Goal: Information Seeking & Learning: Learn about a topic

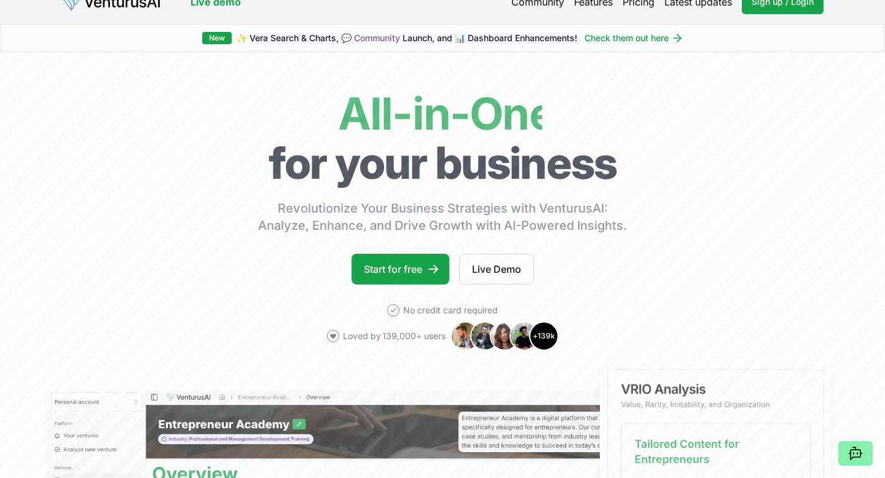
scroll to position [30, 0]
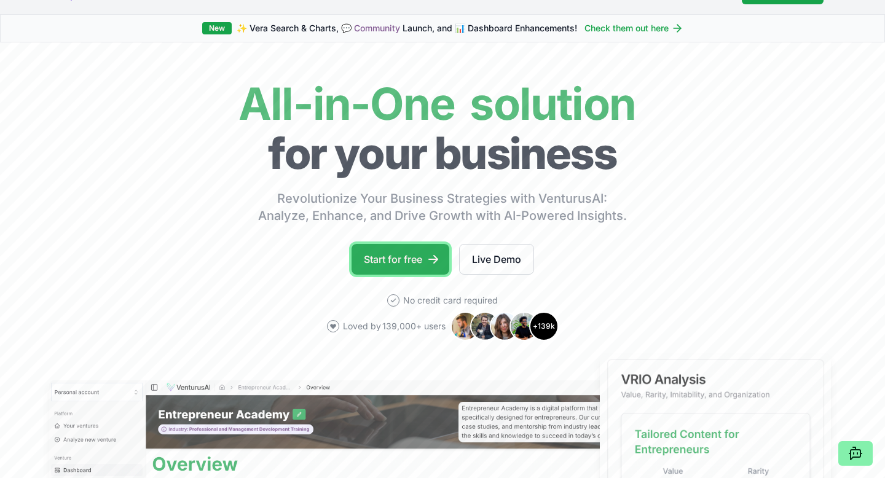
click at [427, 265] on icon at bounding box center [433, 259] width 12 height 12
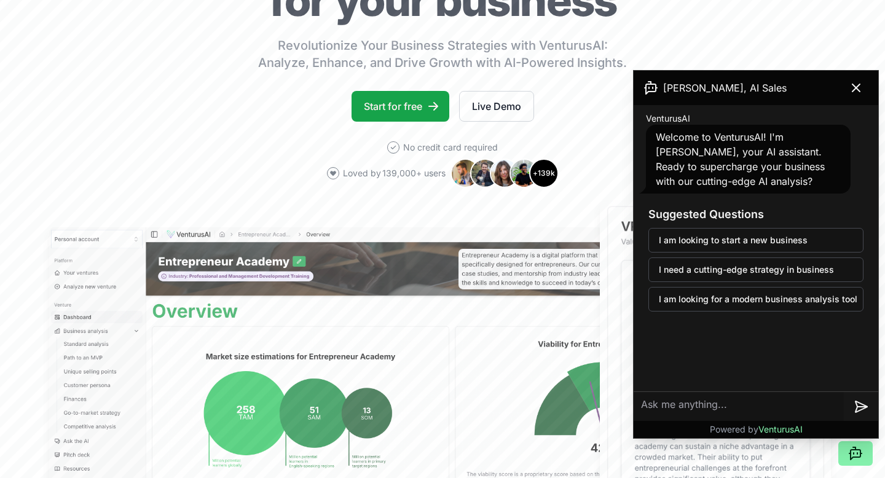
scroll to position [173, 0]
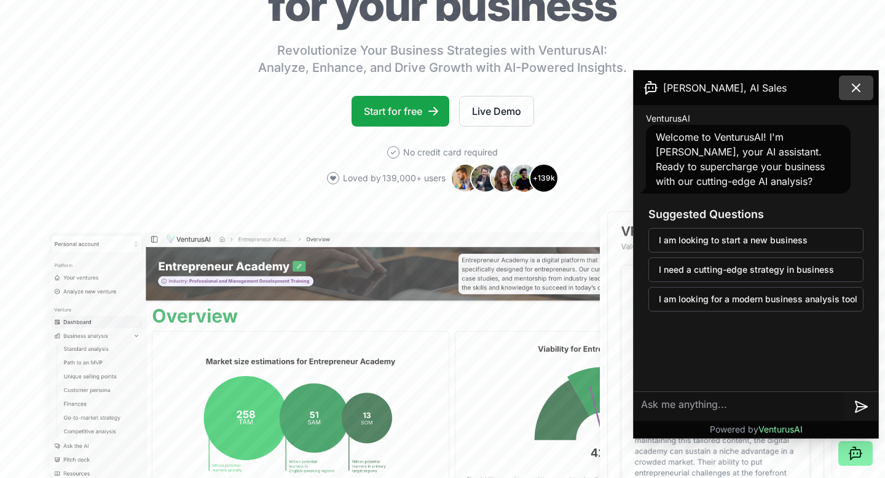
click at [844, 100] on button at bounding box center [856, 88] width 34 height 25
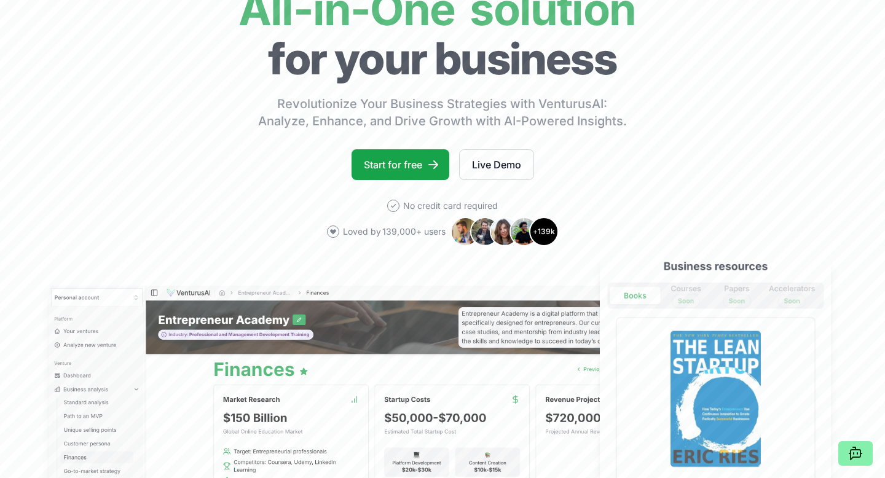
scroll to position [116, 0]
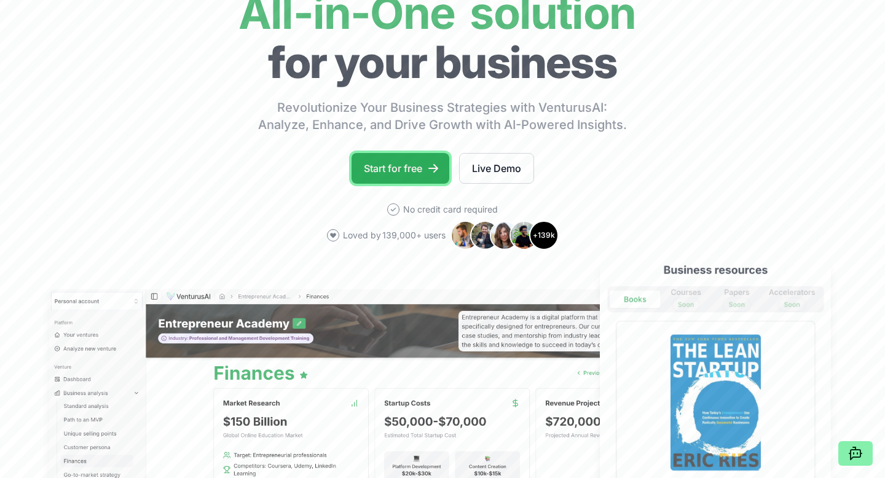
click at [382, 184] on link "Start for free" at bounding box center [400, 168] width 98 height 31
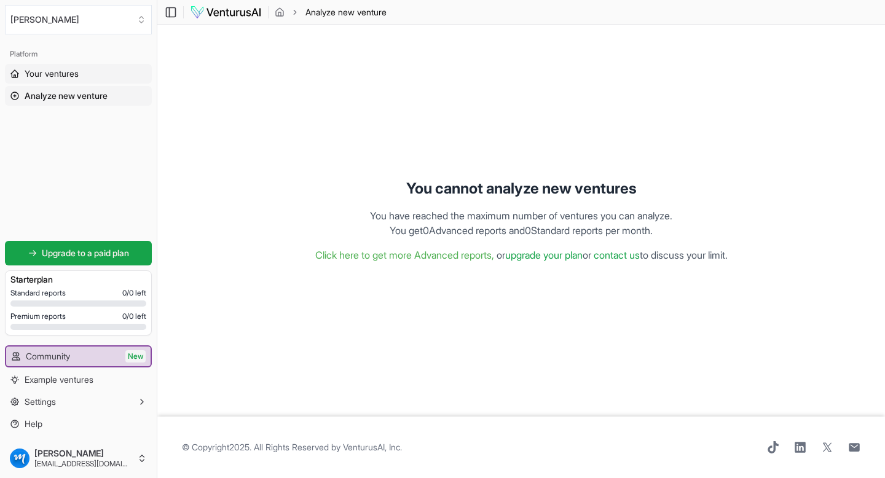
click at [72, 80] on span "Your ventures" at bounding box center [52, 74] width 54 height 12
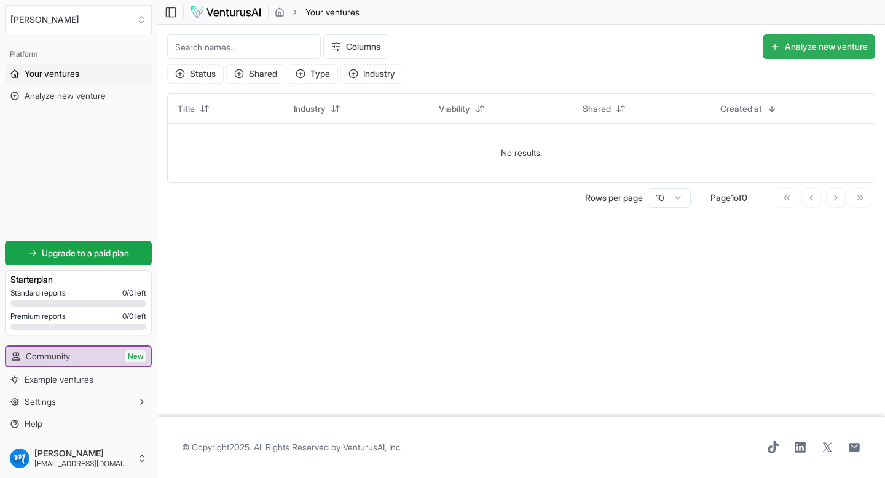
click at [771, 59] on button "Analyze new venture" at bounding box center [819, 46] width 112 height 25
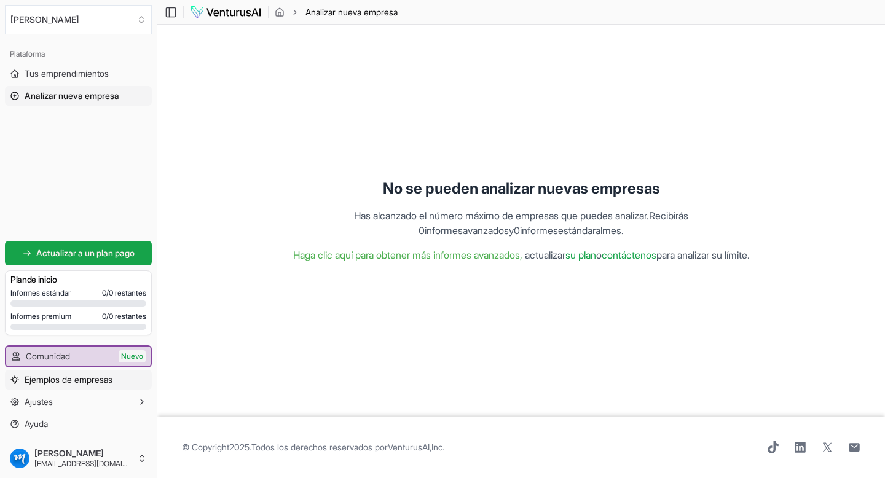
click at [112, 374] on font "Ejemplos de empresas" at bounding box center [69, 379] width 88 height 10
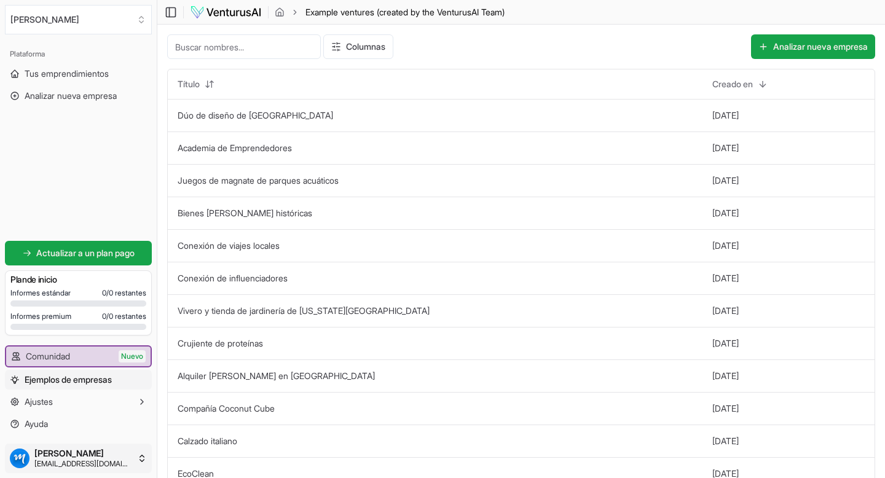
click at [160, 445] on html "Valoramos tu privacidad Utilizamos cookies para mejorar tu experiencia de naveg…" at bounding box center [442, 239] width 885 height 478
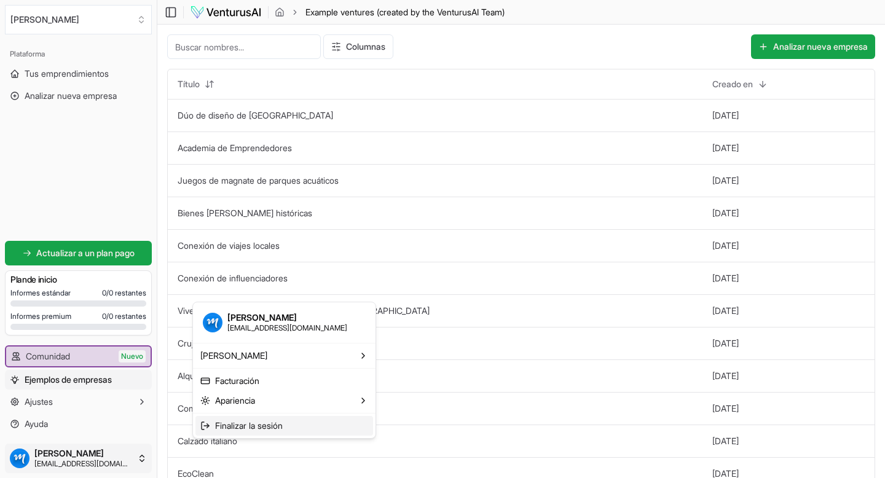
click at [307, 436] on div "Finalizar la sesión" at bounding box center [284, 426] width 178 height 20
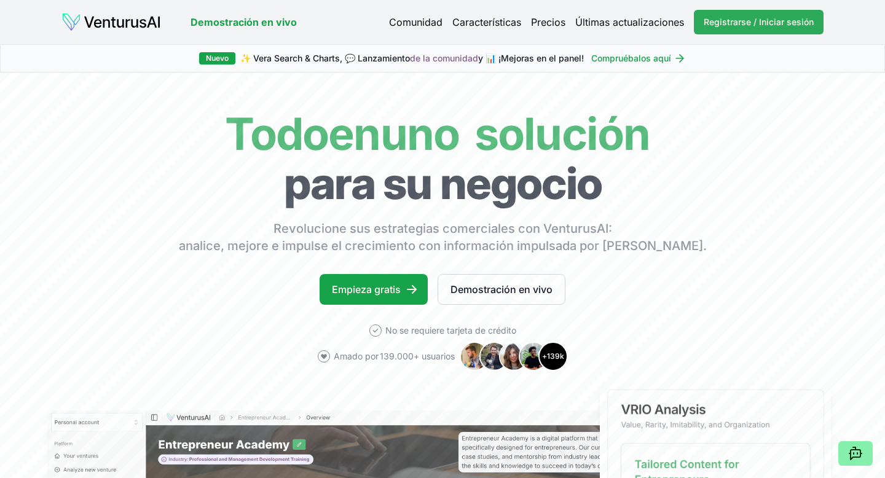
click at [704, 27] on font "Registrarse / Iniciar sesión" at bounding box center [759, 22] width 110 height 10
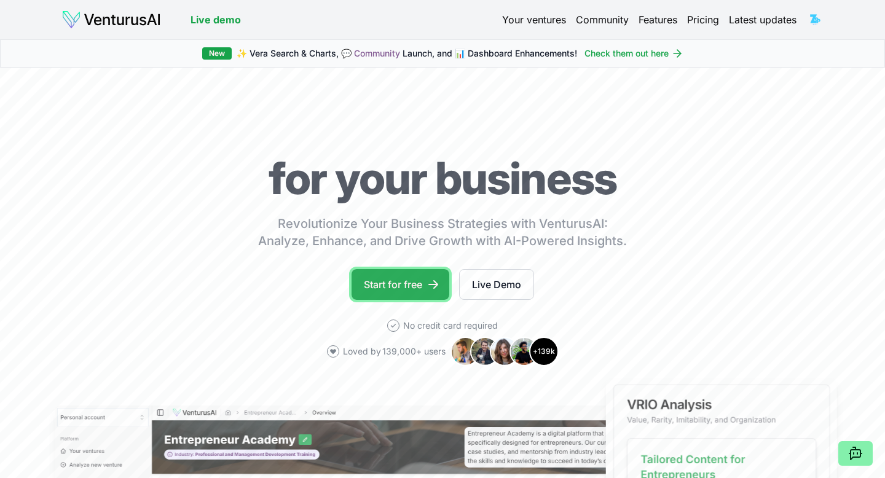
click at [409, 300] on link "Start for free" at bounding box center [400, 284] width 98 height 31
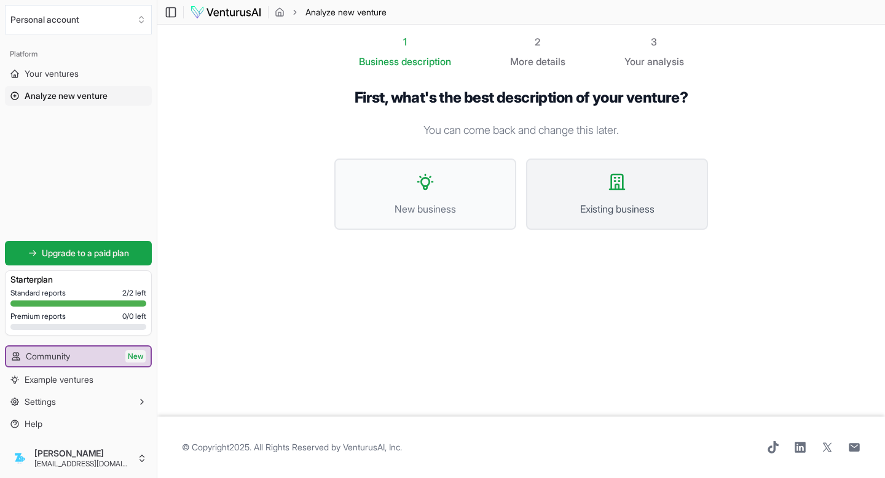
click at [616, 216] on span "Existing business" at bounding box center [617, 209] width 155 height 15
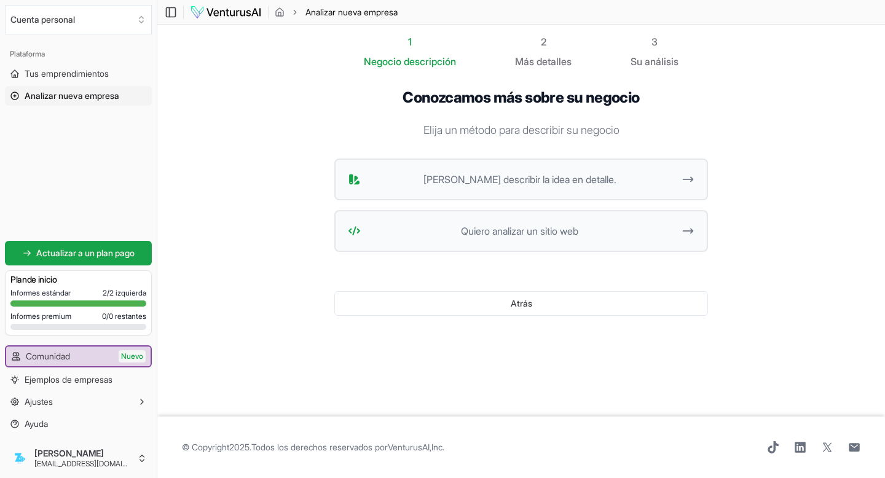
click at [708, 139] on p "Elija un método para describir su negocio" at bounding box center [521, 130] width 374 height 17
click at [708, 252] on button "Quiero analizar un sitio web" at bounding box center [521, 231] width 374 height 42
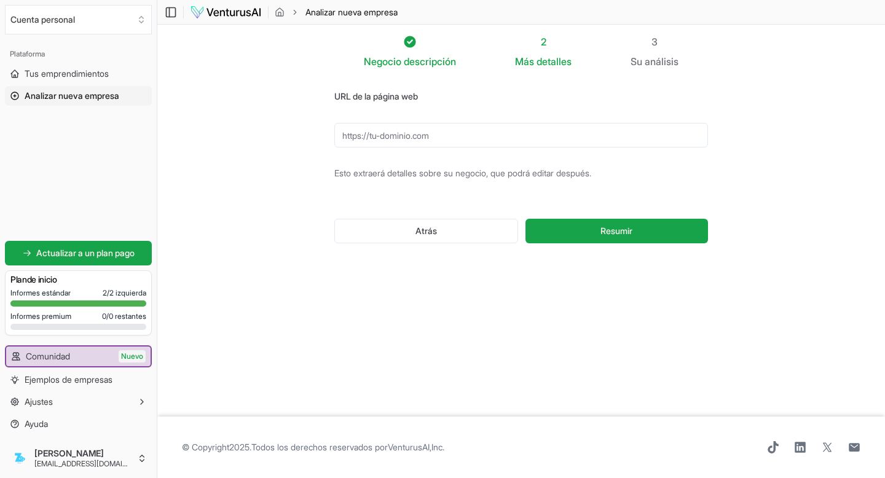
click at [415, 147] on input "URL de la página web" at bounding box center [521, 135] width 374 height 25
paste input "[URL][DOMAIN_NAME]"
type input "[URL][DOMAIN_NAME]"
click at [618, 243] on button "Resumir" at bounding box center [616, 231] width 183 height 25
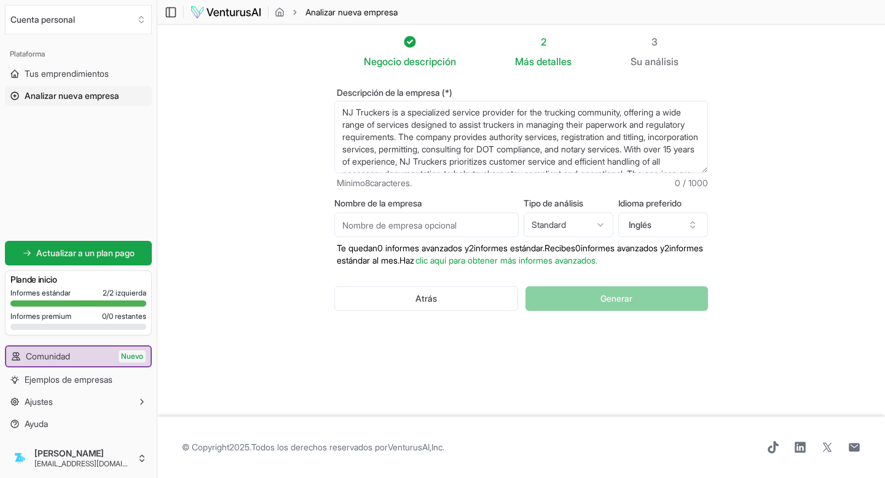
drag, startPoint x: 543, startPoint y: 155, endPoint x: 333, endPoint y: 78, distance: 223.2
click at [334, 88] on div "Descripción de la empresa (*) NJ Truckers is a specialized service provider for…" at bounding box center [521, 138] width 374 height 101
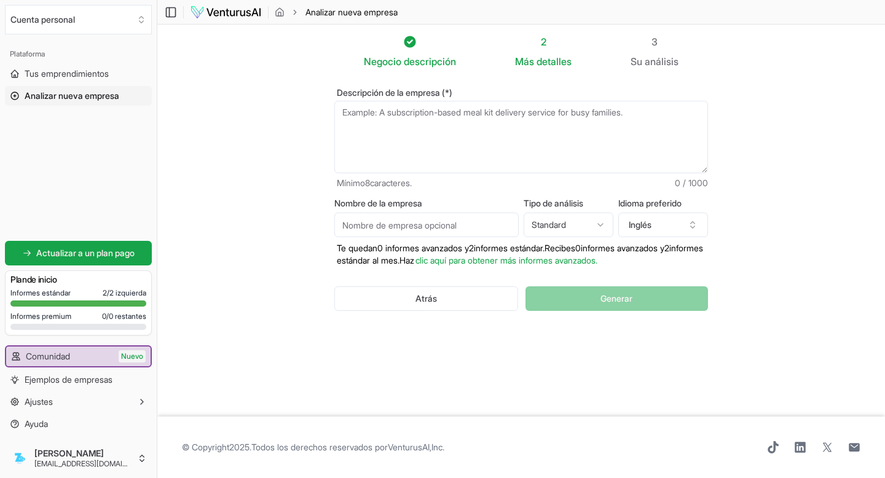
click at [106, 101] on font "Analizar nueva empresa" at bounding box center [72, 95] width 95 height 10
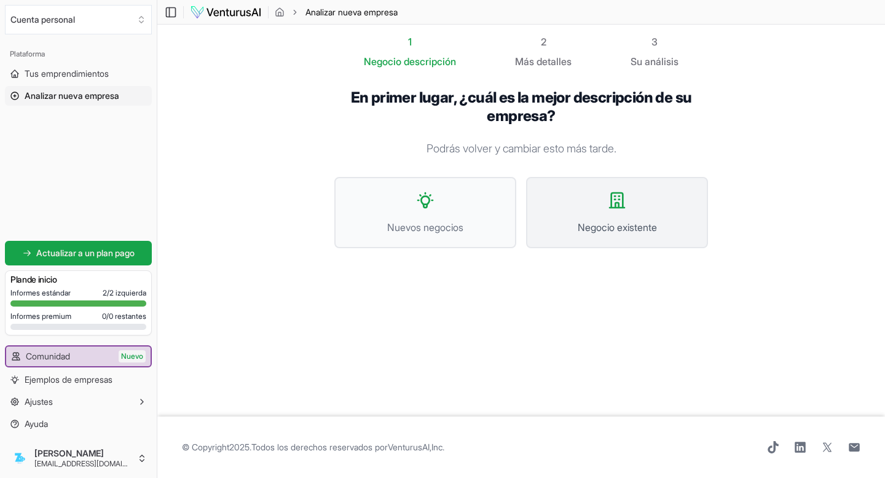
click at [627, 210] on icon at bounding box center [617, 200] width 20 height 20
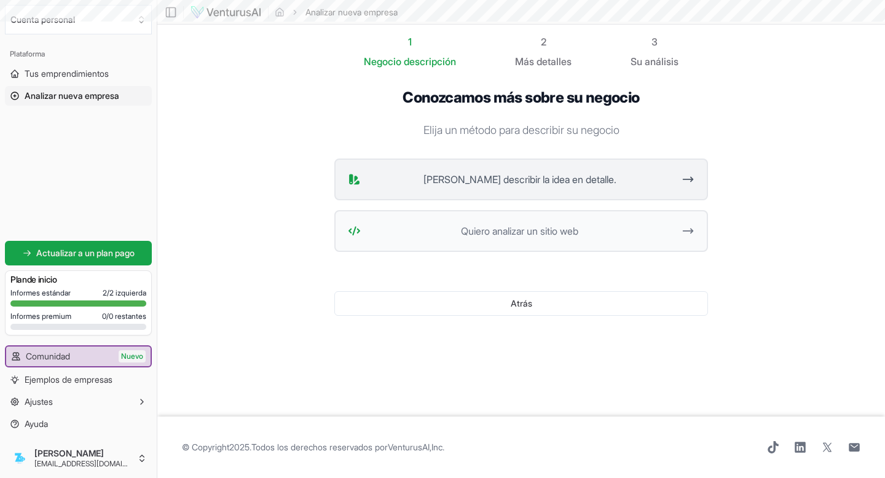
click at [558, 186] on font "[PERSON_NAME] describir la idea en detalle." at bounding box center [519, 179] width 193 height 12
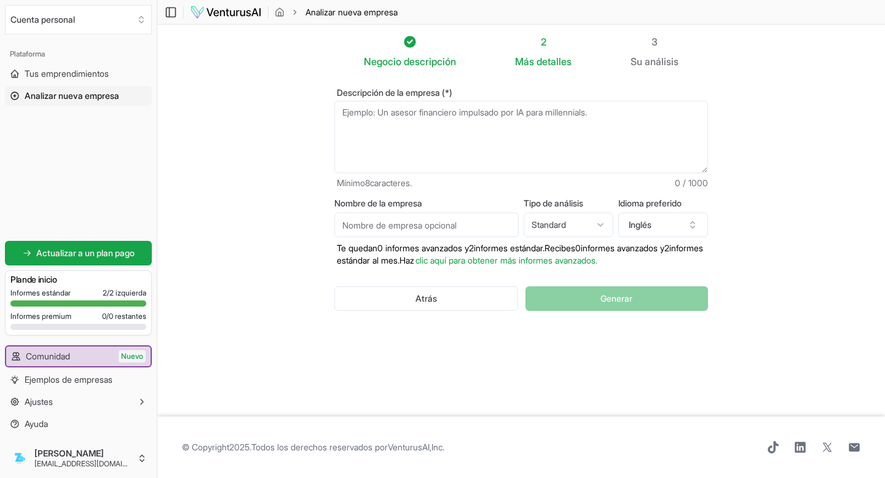
click at [487, 173] on textarea "Descripción de la empresa (*)" at bounding box center [521, 137] width 374 height 73
paste textarea "NJ Truckers es un proveedor especializado de servicios para la comunidad camion…"
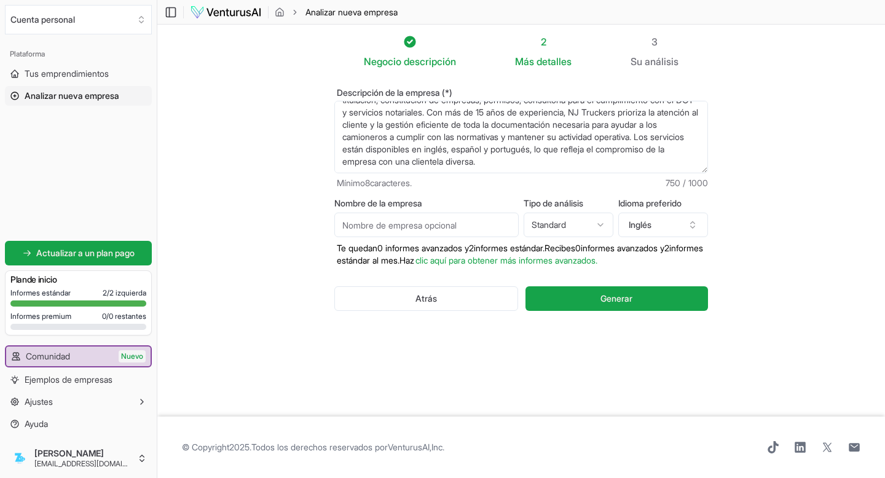
scroll to position [49, 0]
type textarea "NJ Truckers es un proveedor especializado de servicios para la comunidad camion…"
click at [498, 222] on input "Nombre de la empresa" at bounding box center [426, 225] width 184 height 25
type input "NJ Truckers"
click at [634, 234] on html "Valoramos tu privacidad Utilizamos cookies para mejorar tu experiencia de naveg…" at bounding box center [442, 239] width 885 height 478
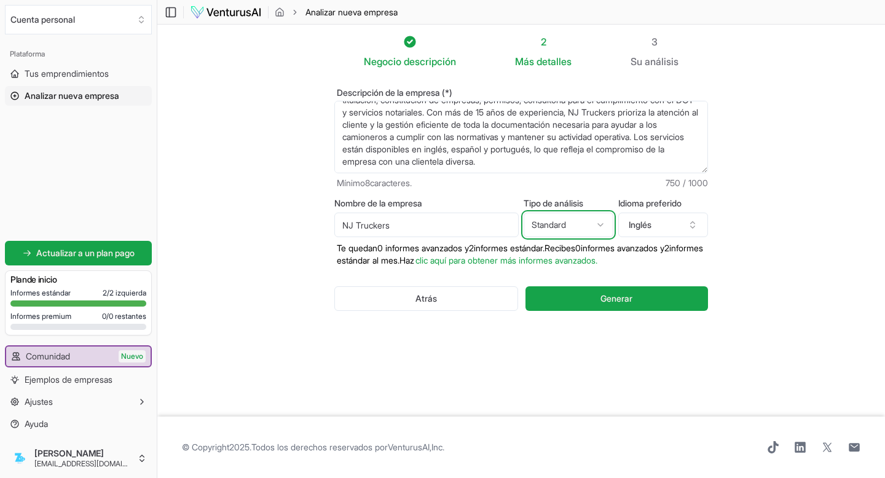
click at [629, 234] on html "Valoramos tu privacidad Utilizamos cookies para mejorar tu experiencia de naveg…" at bounding box center [442, 239] width 885 height 478
click at [651, 230] on font "Inglés" at bounding box center [640, 224] width 23 height 10
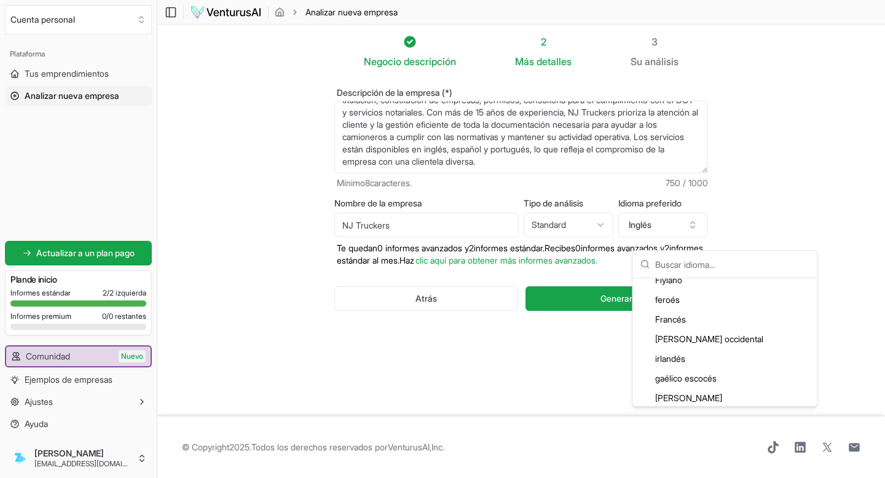
scroll to position [873, 0]
click at [685, 170] on font "Español" at bounding box center [670, 164] width 30 height 10
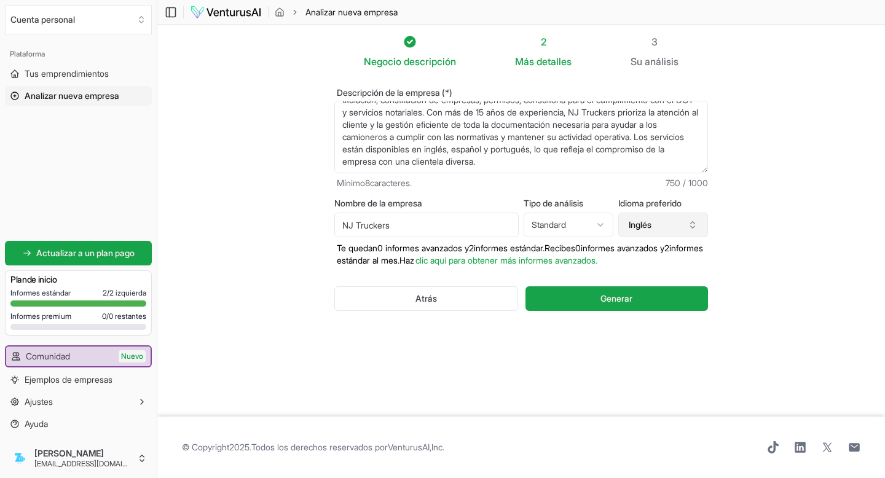
click at [708, 237] on button "Inglés" at bounding box center [663, 225] width 90 height 25
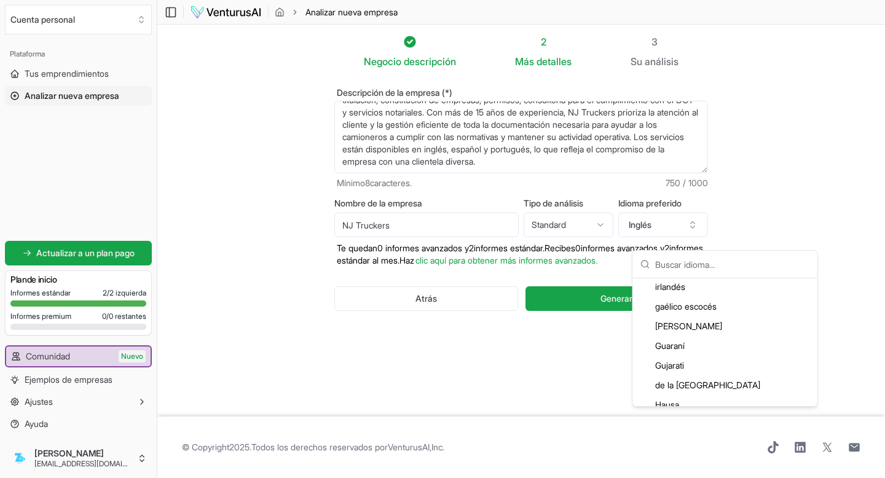
scroll to position [948, 0]
click at [806, 235] on section "Negocio descripción 2 Más detalles 3 Su análisis Descripción de la empresa (*) …" at bounding box center [521, 221] width 728 height 392
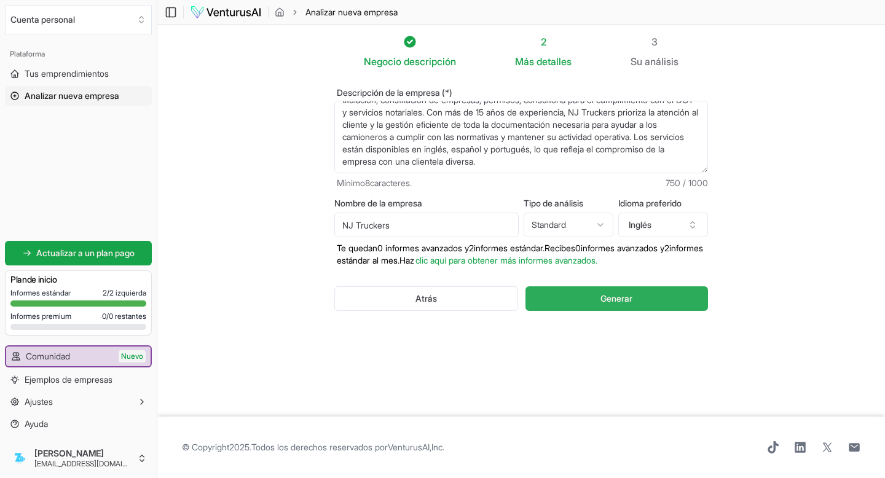
click at [629, 311] on button "Generar" at bounding box center [616, 298] width 183 height 25
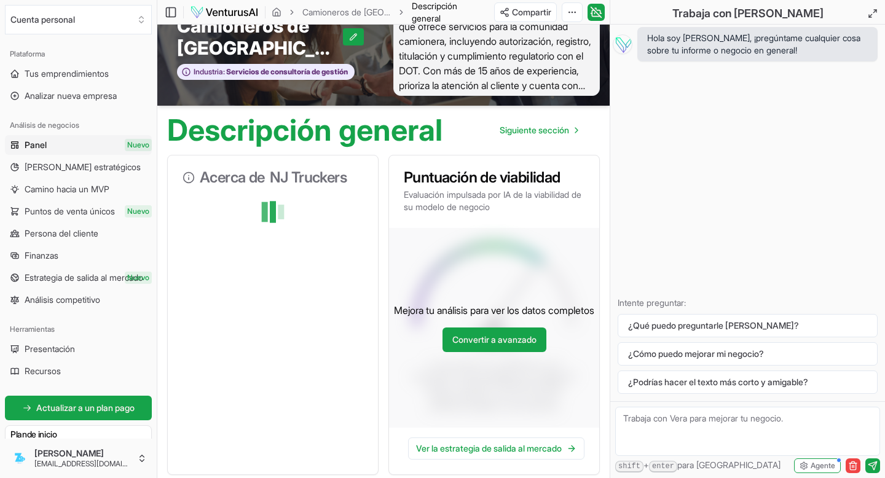
scroll to position [36, 0]
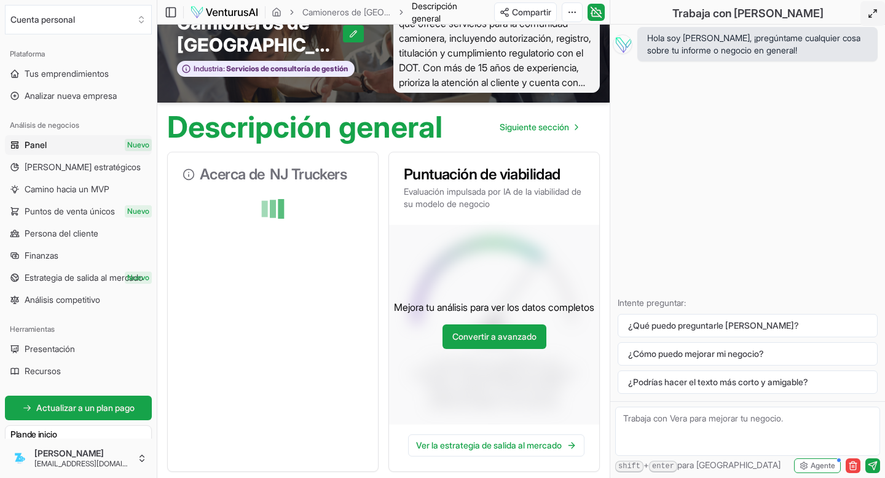
click at [868, 13] on icon at bounding box center [873, 14] width 10 height 10
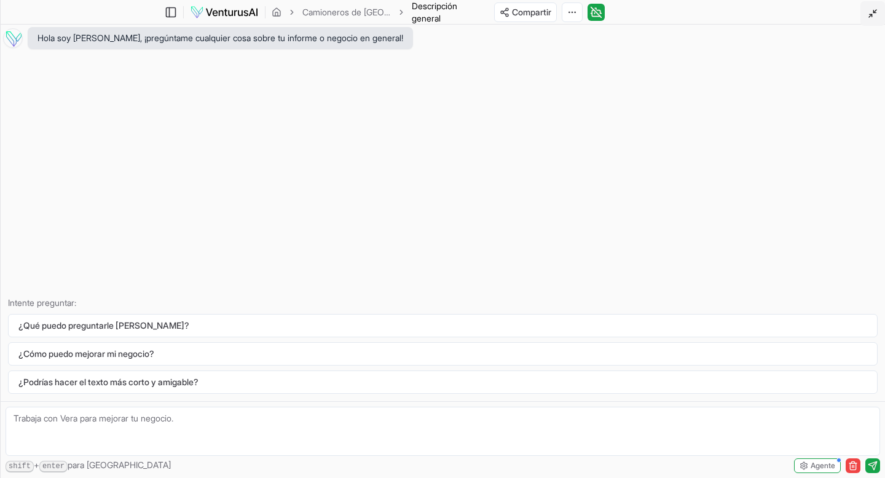
click at [868, 13] on icon at bounding box center [873, 14] width 10 height 10
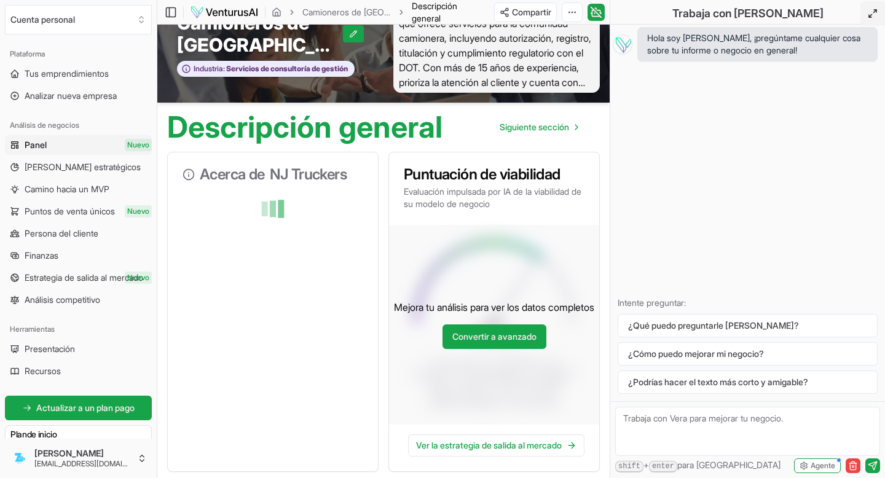
click at [504, 142] on div "Descripción general Siguiente sección" at bounding box center [383, 122] width 452 height 39
click at [848, 461] on icon "button" at bounding box center [853, 466] width 10 height 10
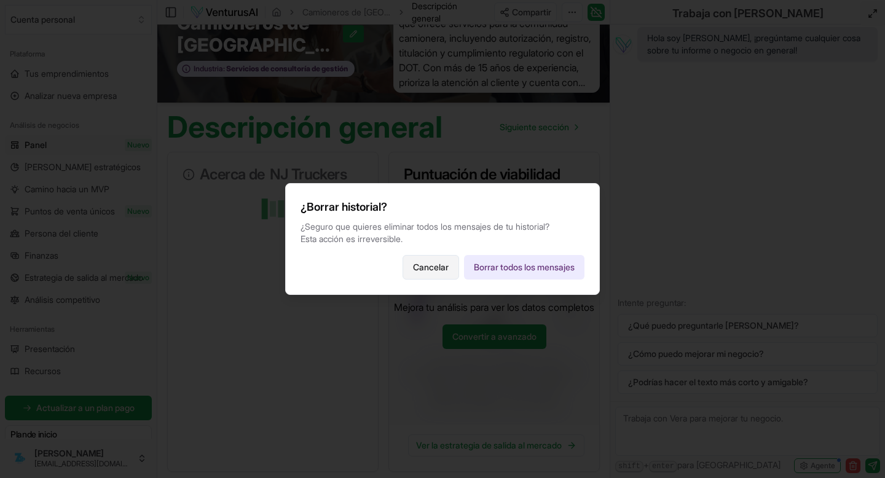
click at [440, 272] on font "Cancelar" at bounding box center [431, 267] width 36 height 10
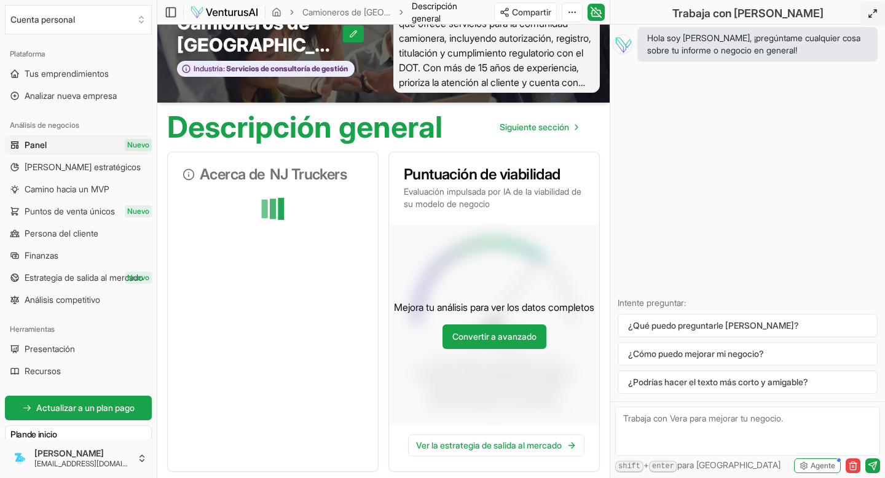
click at [505, 142] on div "Descripción general Siguiente sección" at bounding box center [383, 122] width 452 height 39
click at [610, 210] on div "Hola soy [PERSON_NAME], ¡pregúntame cualquier cosa sobre tu informe o negocio e…" at bounding box center [747, 213] width 275 height 377
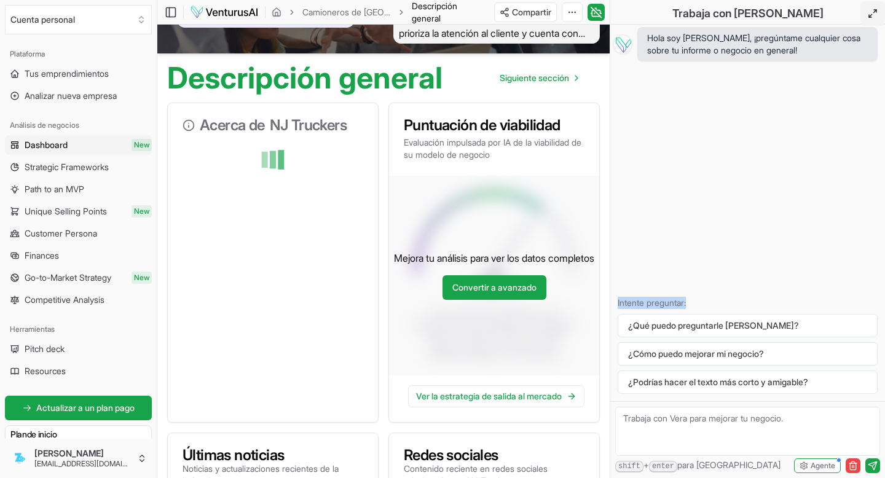
scroll to position [87, 0]
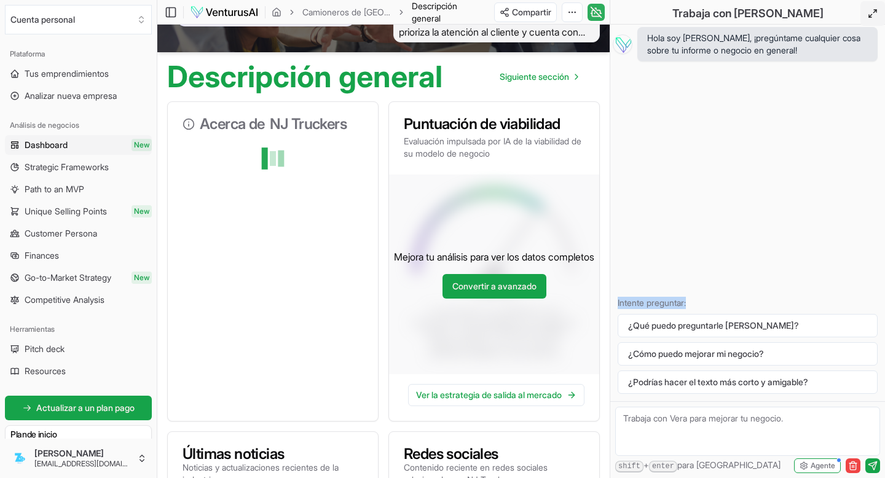
click at [600, 16] on icon at bounding box center [596, 13] width 8 height 6
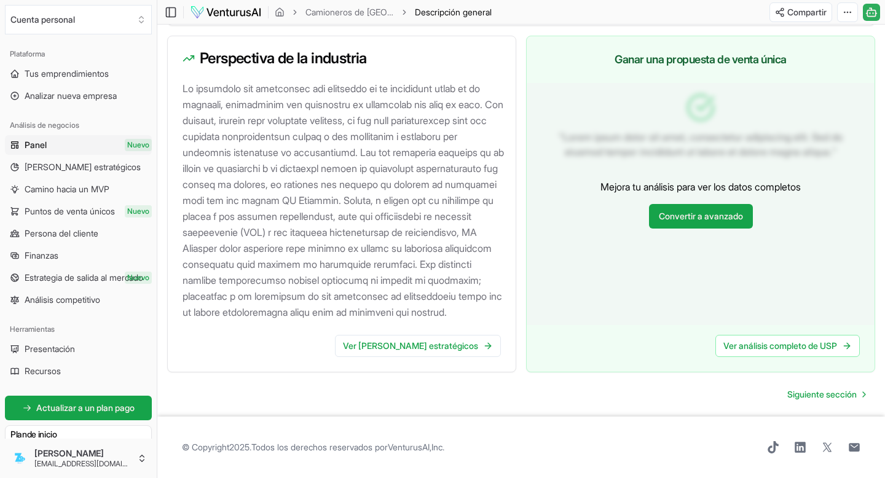
scroll to position [1961, 0]
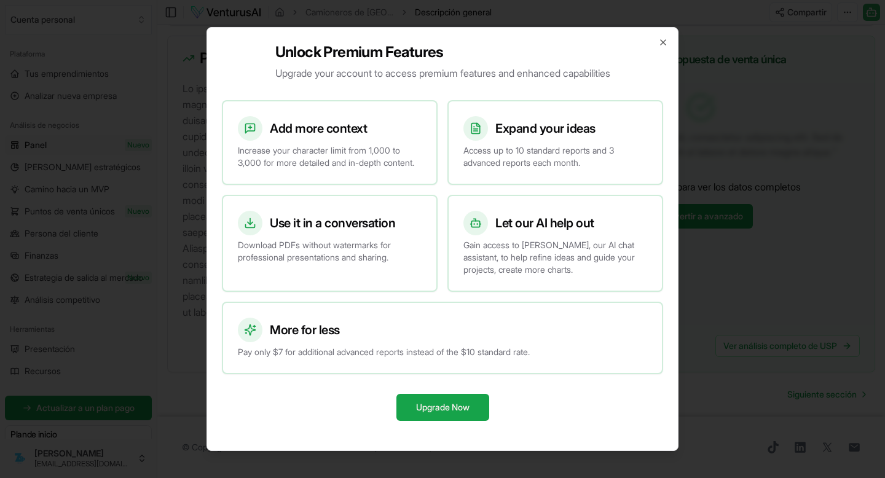
click at [624, 342] on div "More for less" at bounding box center [442, 330] width 409 height 25
click at [811, 181] on div at bounding box center [442, 239] width 885 height 478
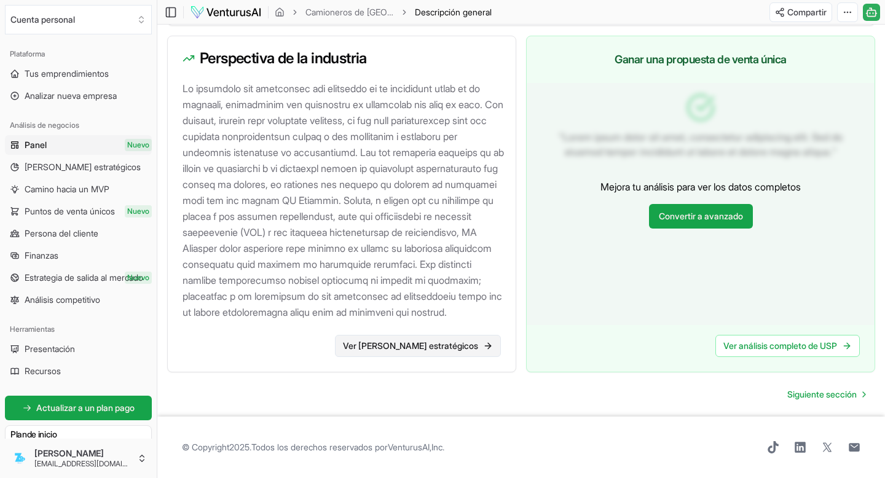
click at [492, 335] on link "Ver [PERSON_NAME] estratégicos" at bounding box center [418, 346] width 166 height 22
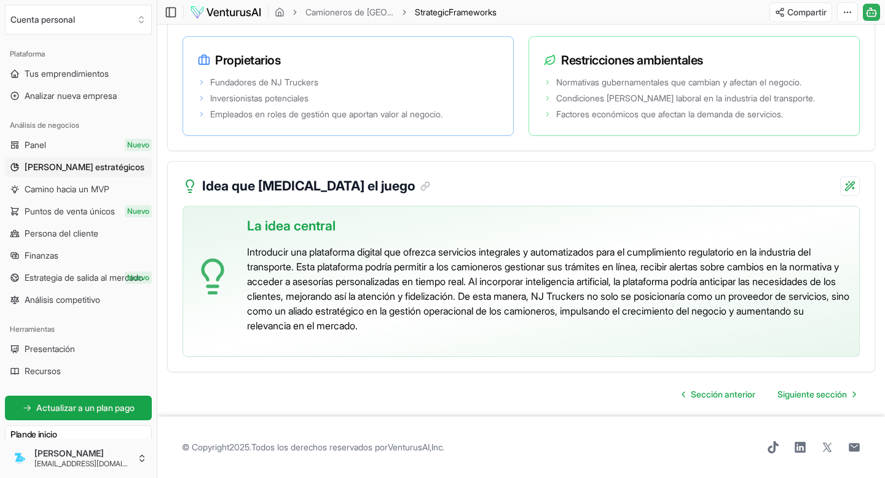
scroll to position [3948, 0]
click at [691, 389] on font "Sección anterior" at bounding box center [723, 394] width 65 height 10
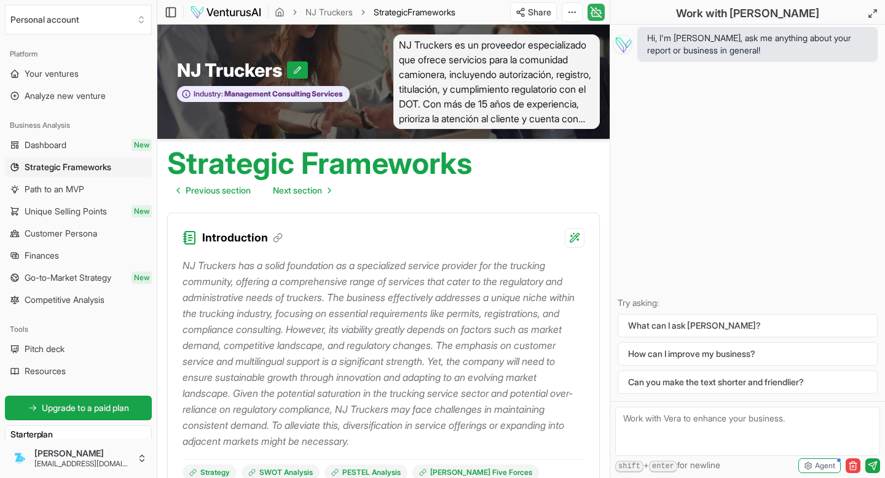
click at [590, 16] on icon at bounding box center [596, 12] width 12 height 15
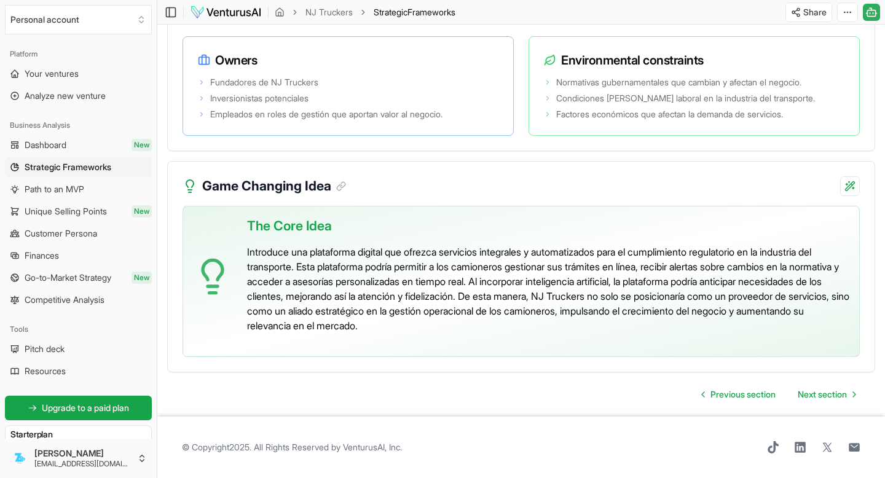
scroll to position [3928, 0]
click at [798, 388] on span "Next section" at bounding box center [822, 394] width 49 height 12
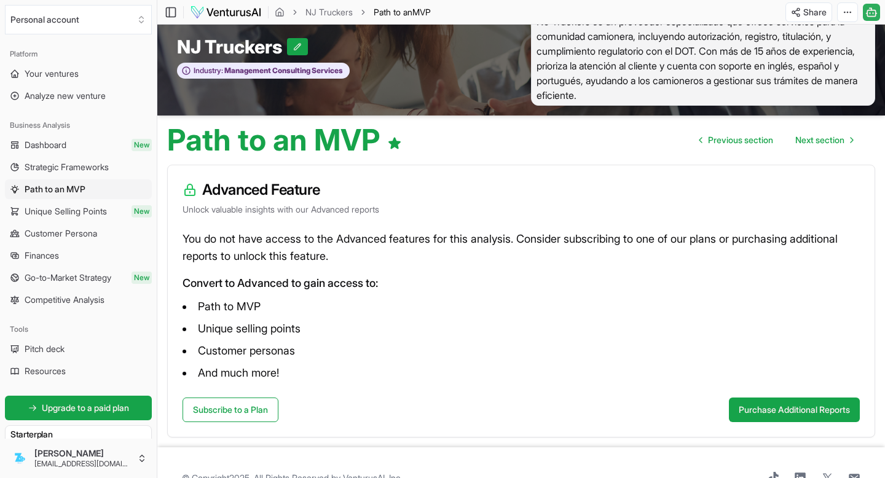
scroll to position [21, 0]
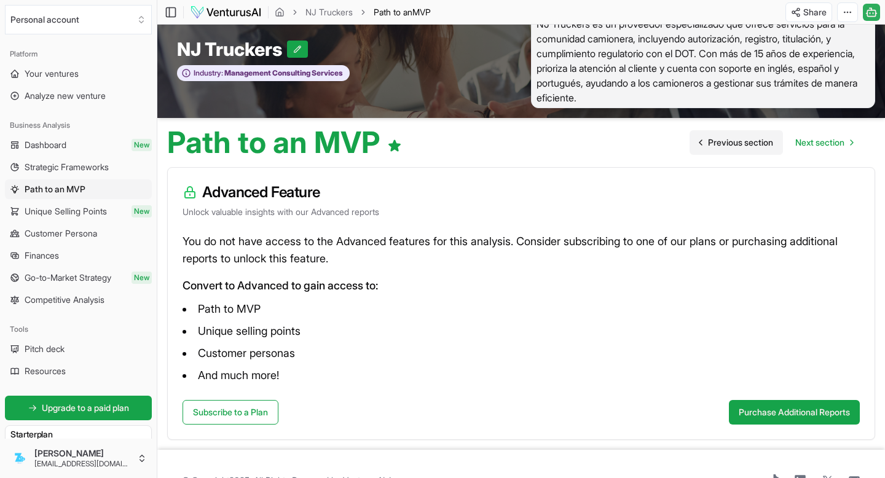
click at [708, 149] on span "Previous section" at bounding box center [740, 142] width 65 height 12
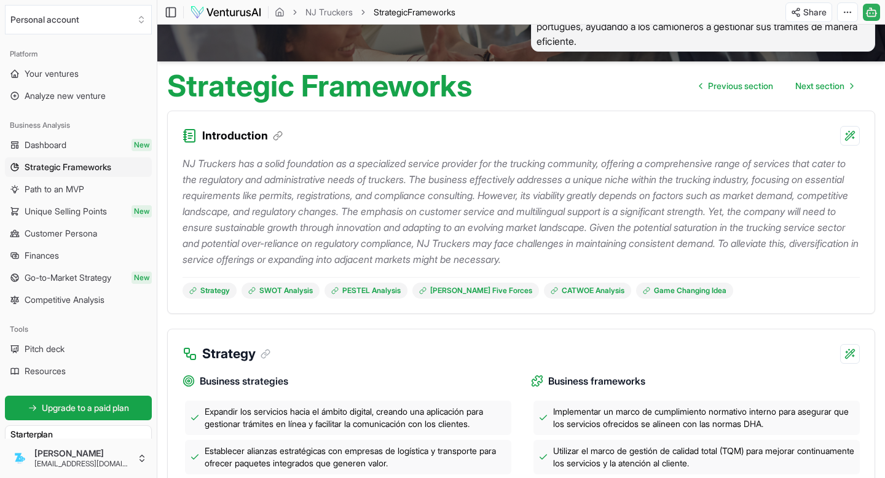
scroll to position [74, 0]
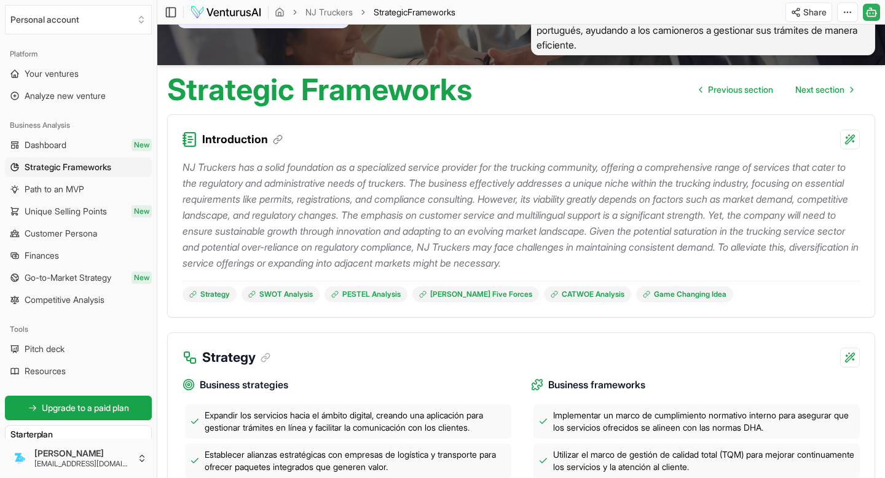
click at [198, 147] on icon at bounding box center [190, 139] width 16 height 16
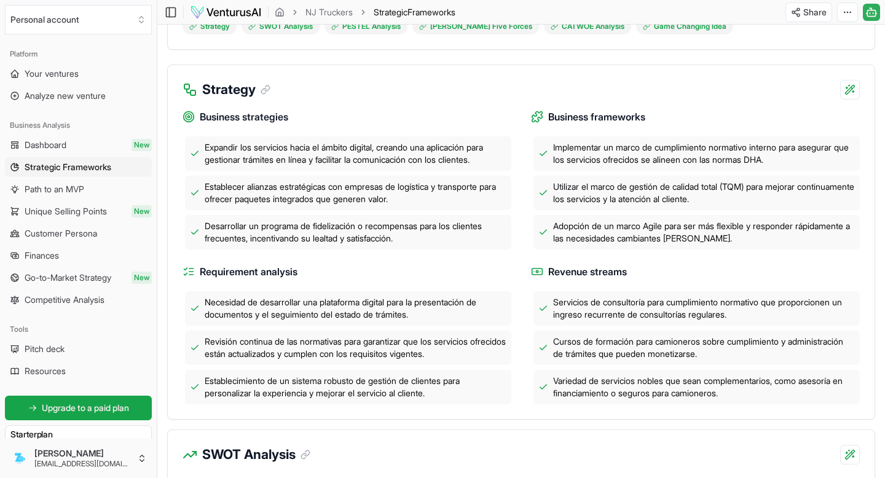
scroll to position [344, 0]
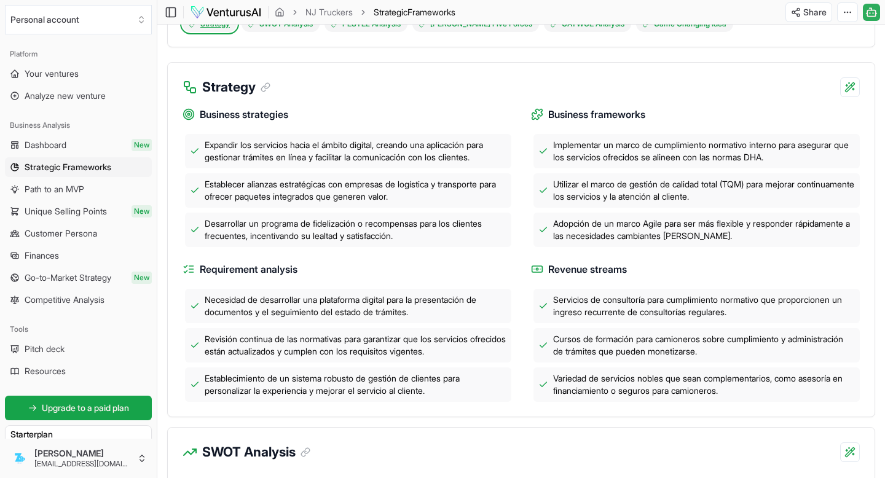
click at [237, 32] on link "Strategy" at bounding box center [210, 24] width 54 height 16
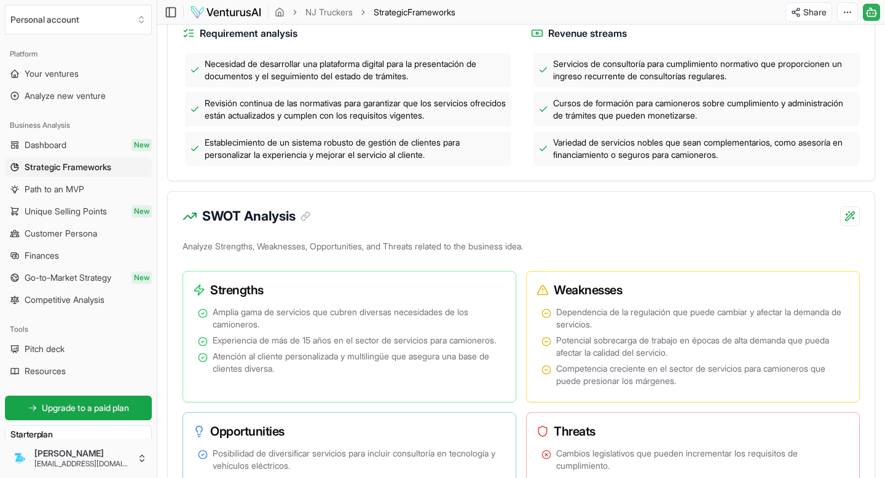
scroll to position [568, 0]
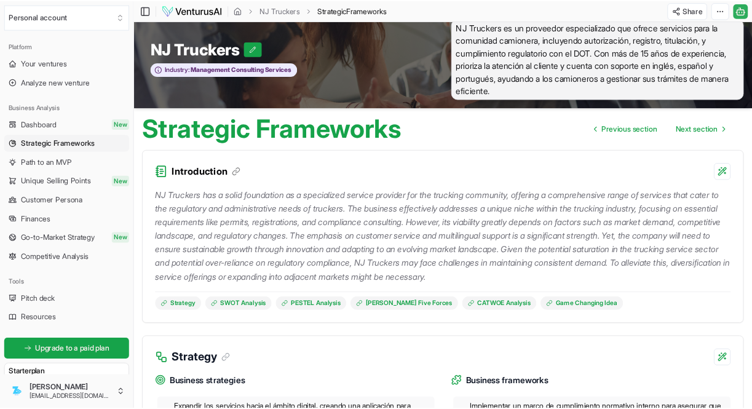
scroll to position [14, 0]
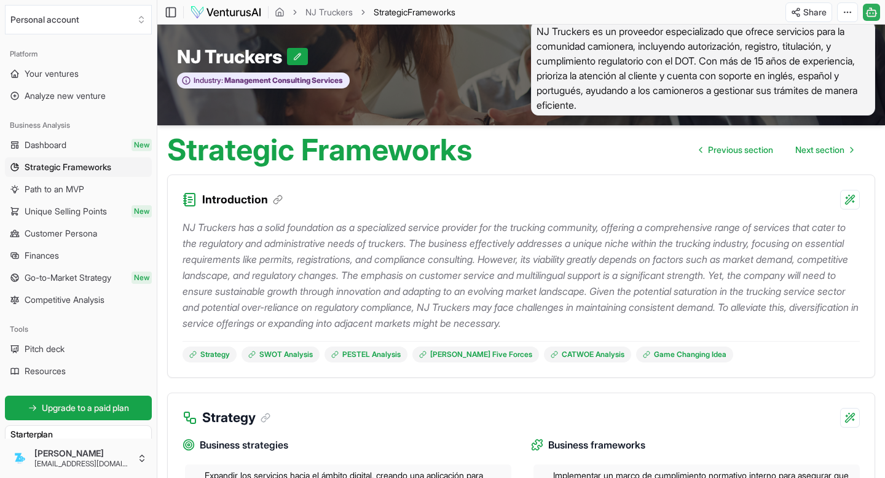
click at [540, 79] on div "NJ Truckers es un proveedor especializado que ofrece servicios para la comunida…" at bounding box center [703, 68] width 364 height 95
click at [830, 22] on html "Personal account Platform Your ventures Analyze new venture Business Analysis D…" at bounding box center [442, 225] width 885 height 478
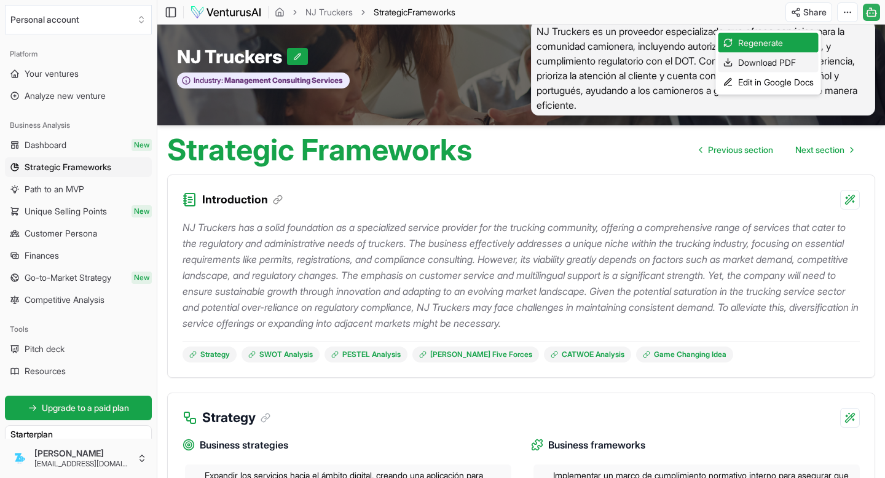
click at [787, 65] on div "Download PDF" at bounding box center [768, 63] width 100 height 20
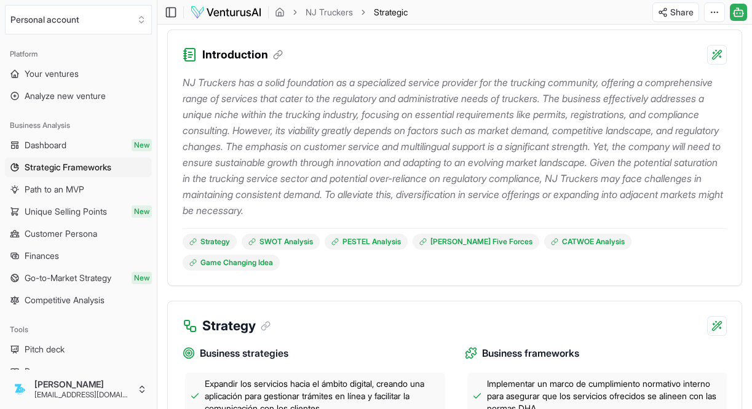
scroll to position [157, 0]
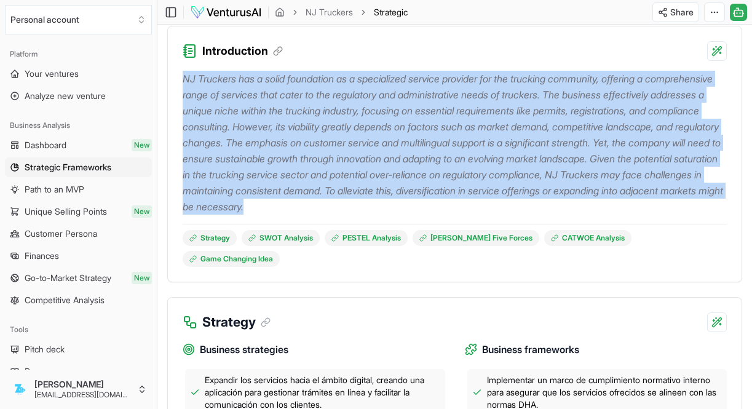
drag, startPoint x: 230, startPoint y: 139, endPoint x: 652, endPoint y: 358, distance: 475.2
click at [652, 214] on p "NJ Truckers has a solid foundation as a specialized service provider for the tr…" at bounding box center [455, 143] width 544 height 144
copy p "NJ Truckers has a solid foundation as a specialized service provider for the tr…"
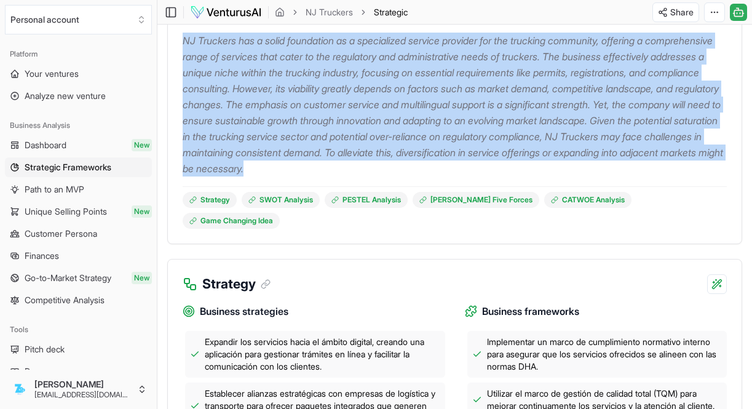
scroll to position [268, 0]
